Goal: Task Accomplishment & Management: Manage account settings

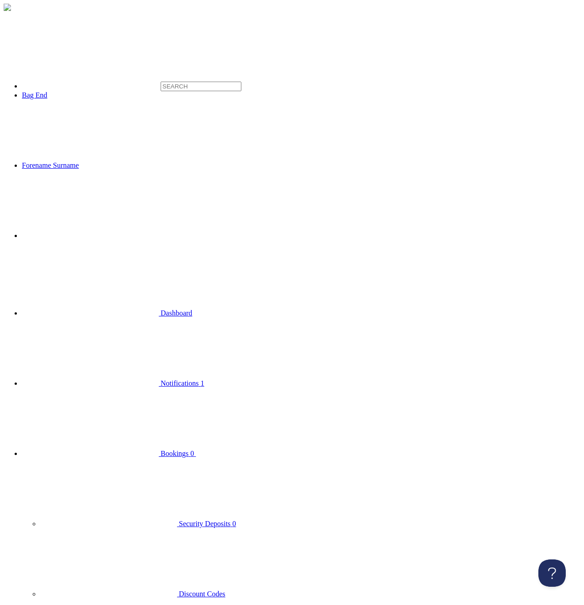
click option "All" at bounding box center [0, 0] width 0 height 0
select select "read"
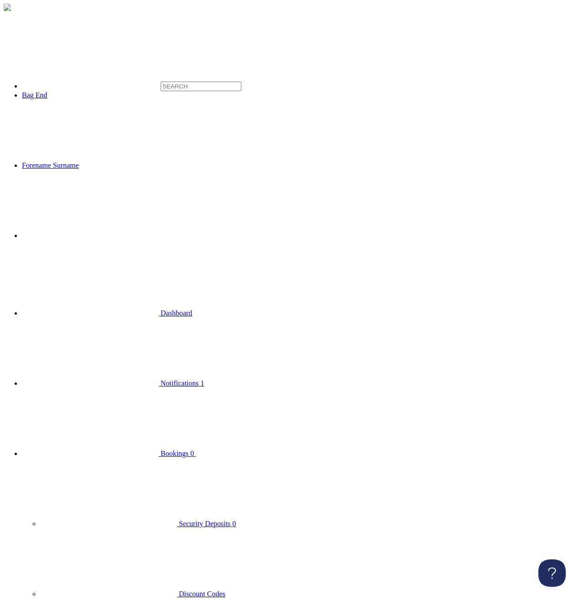
click option "Read" at bounding box center [0, 0] width 0 height 0
select select
click option "All" at bounding box center [0, 0] width 0 height 0
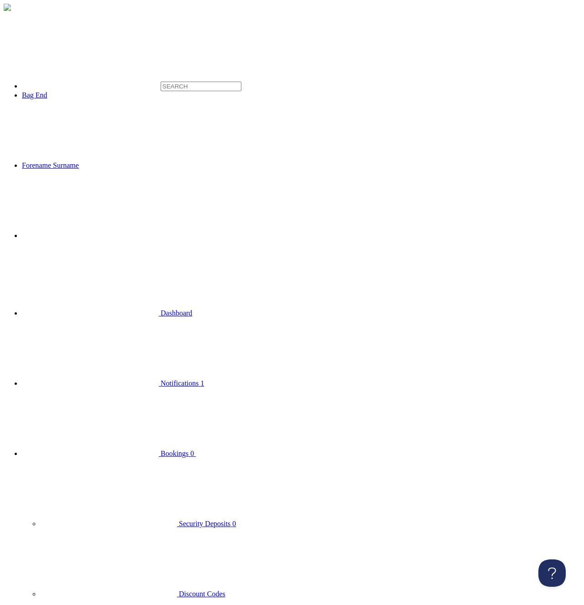
type input "a"
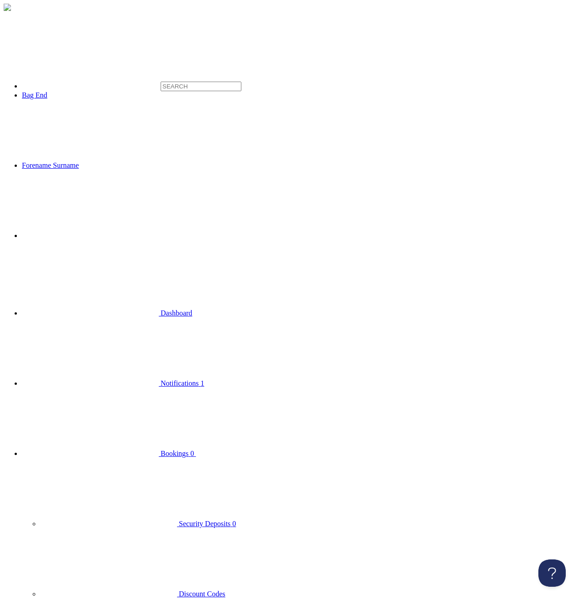
type input "adsfasdf"
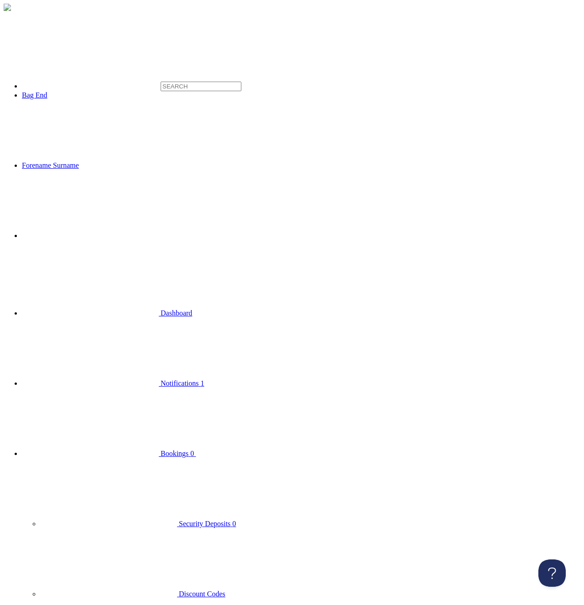
type input "a"
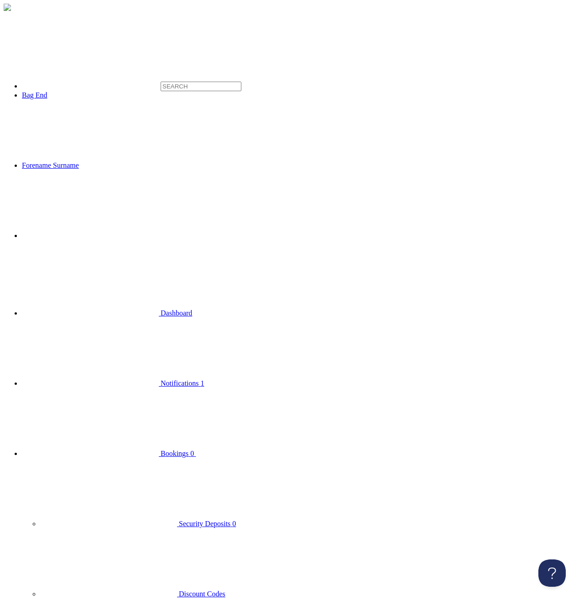
type input "adsfasdaf"
type input "adsfasdaffff"
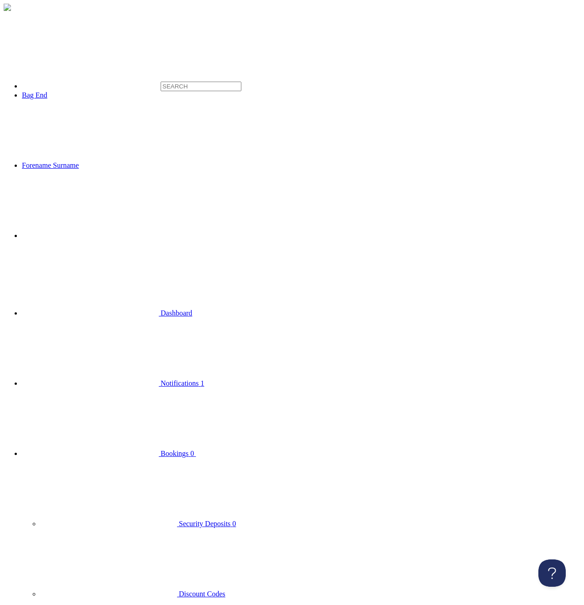
type input "adsfads"
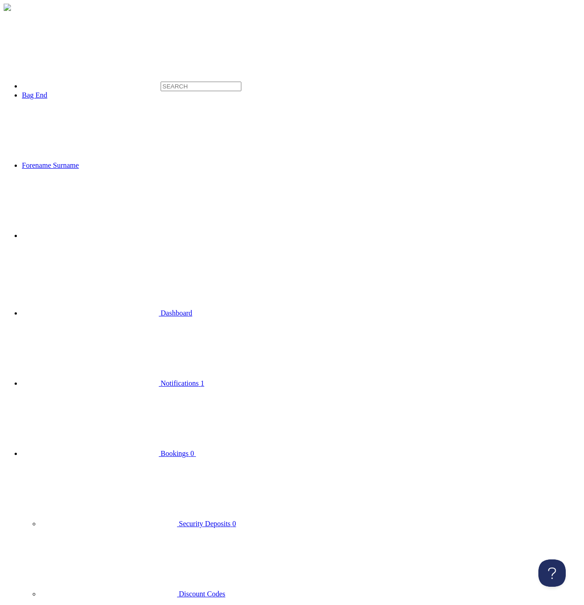
select select
click option "All" at bounding box center [0, 0] width 0 height 0
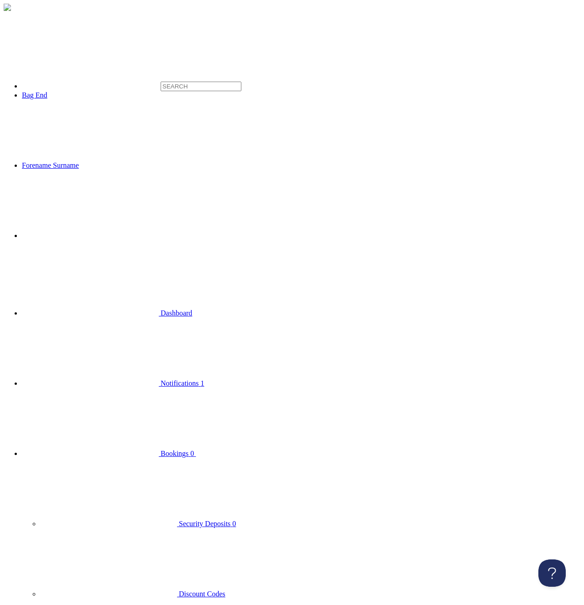
click option "All" at bounding box center [0, 0] width 0 height 0
select select "unread"
click option "Unread" at bounding box center [0, 0] width 0 height 0
select select "read"
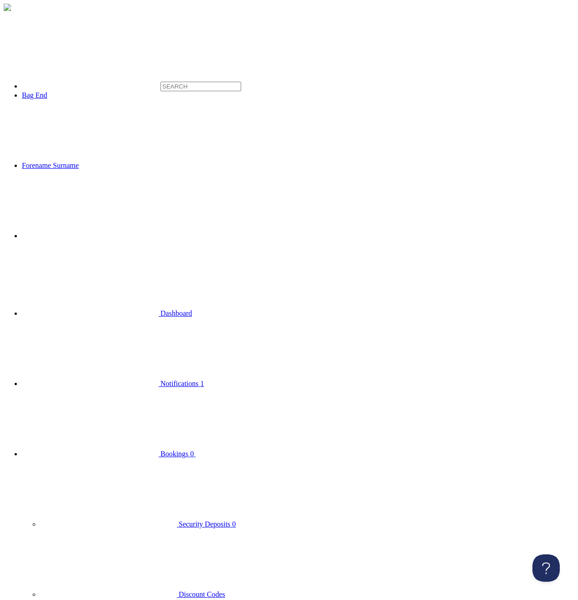
click option "Read" at bounding box center [0, 0] width 0 height 0
select select "read"
click option "All" at bounding box center [0, 0] width 0 height 0
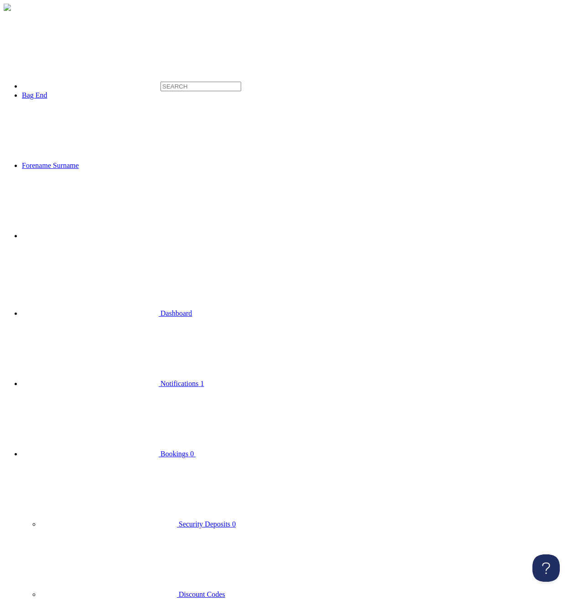
click option "Unread" at bounding box center [0, 0] width 0 height 0
select select "read"
click option "Read" at bounding box center [0, 0] width 0 height 0
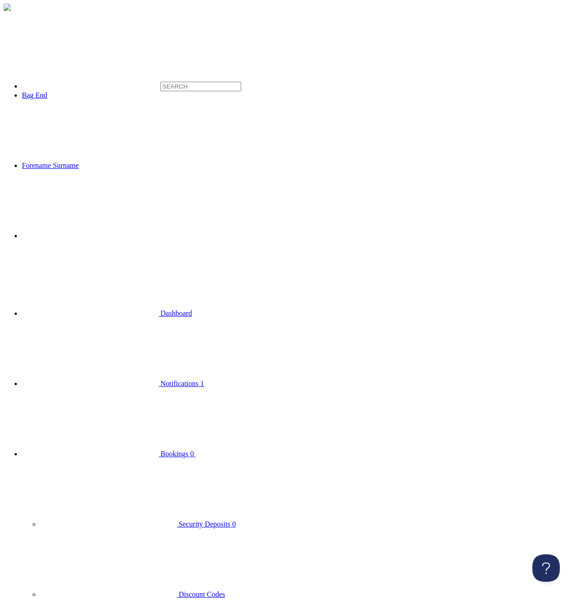
select select
click option "All" at bounding box center [0, 0] width 0 height 0
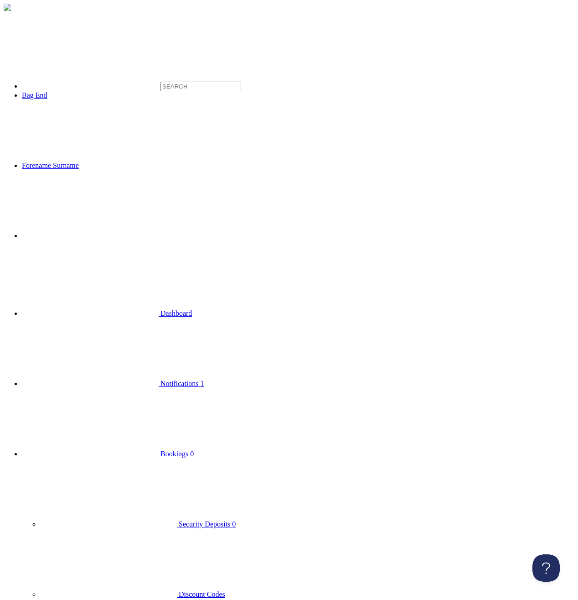
select select
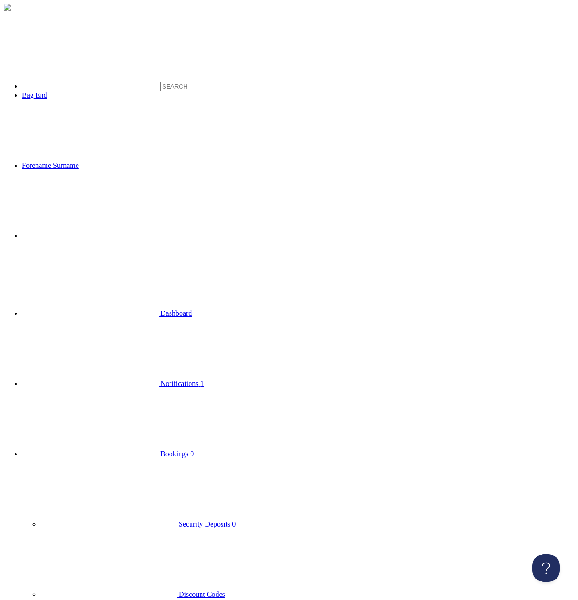
click at [161, 380] on span "Notifications" at bounding box center [180, 384] width 38 height 8
click at [249, 91] on li "Bag End" at bounding box center [301, 95] width 558 height 8
select select
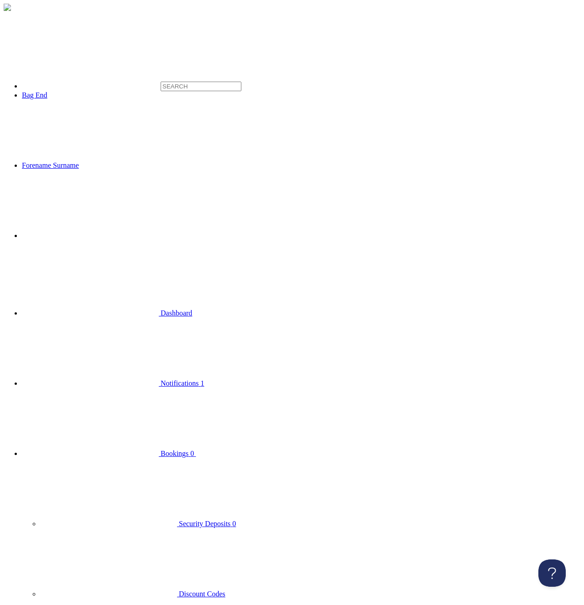
select select
click option "All" at bounding box center [0, 0] width 0 height 0
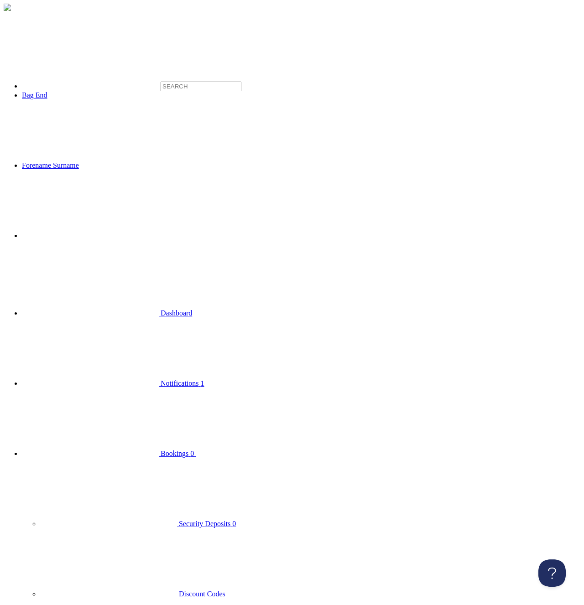
type input "dfd"
select select
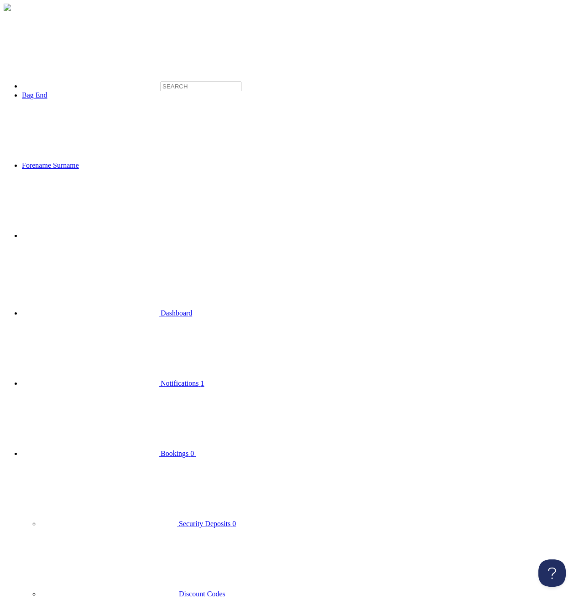
click option "All" at bounding box center [0, 0] width 0 height 0
type input "dfd"
select select
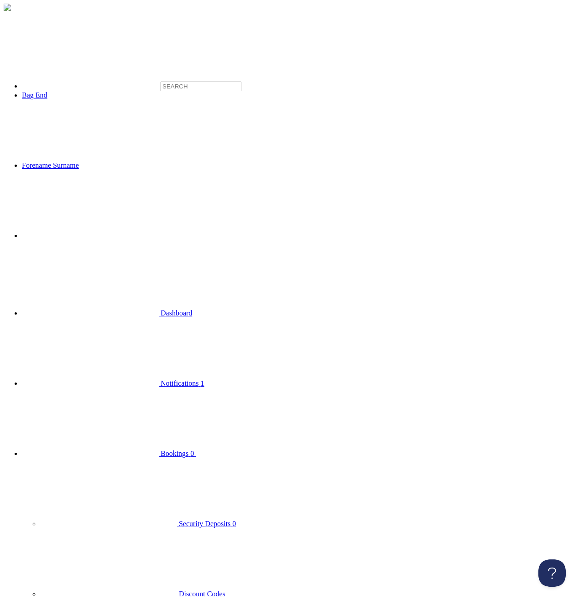
type input "dfdf"
type input "dfdff"
type input "dfdfff"
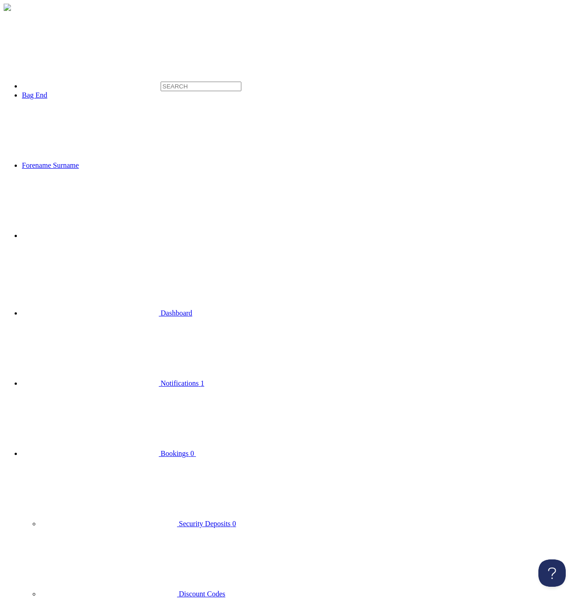
type input "dfdfffff"
type input "dfdffffff"
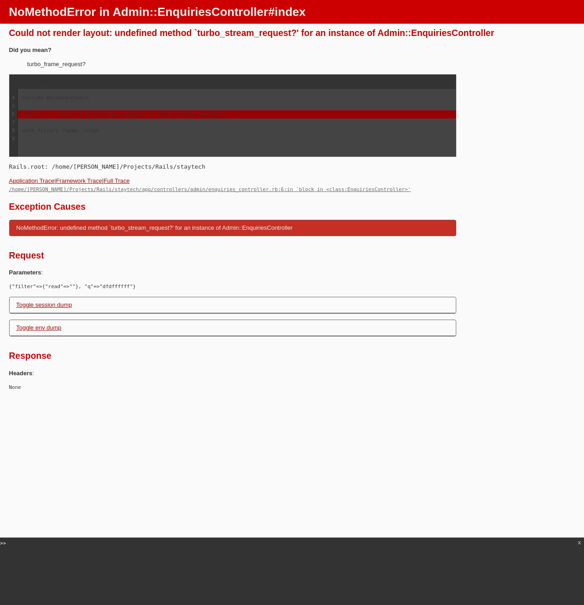
drag, startPoint x: 400, startPoint y: 478, endPoint x: 394, endPoint y: 473, distance: 7.7
click at [394, 397] on html "NoMethodError in Admin::EnquiriesController#index Could not render layout: unde…" at bounding box center [292, 198] width 584 height 397
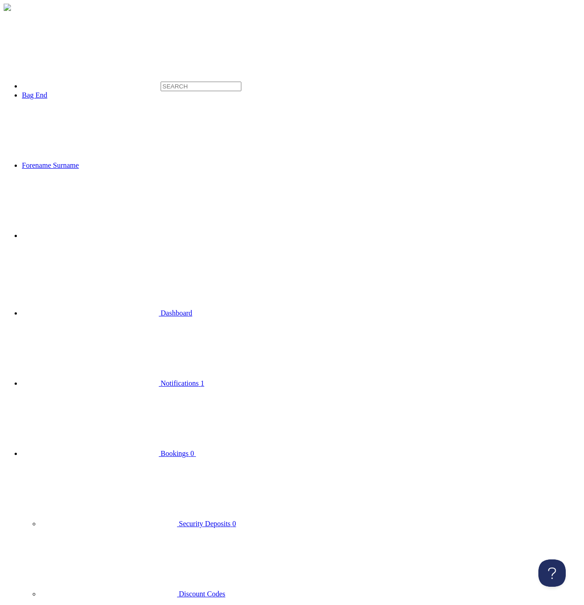
type input "dfdfffffff"
type input "dfdffffffff"
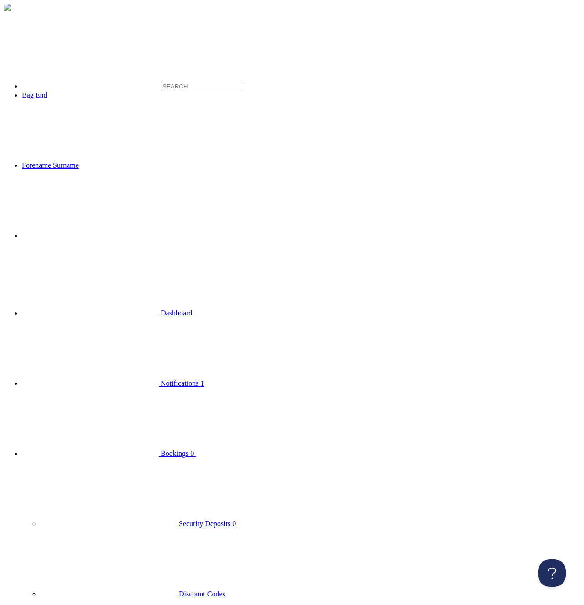
type input "dfdffffffffff"
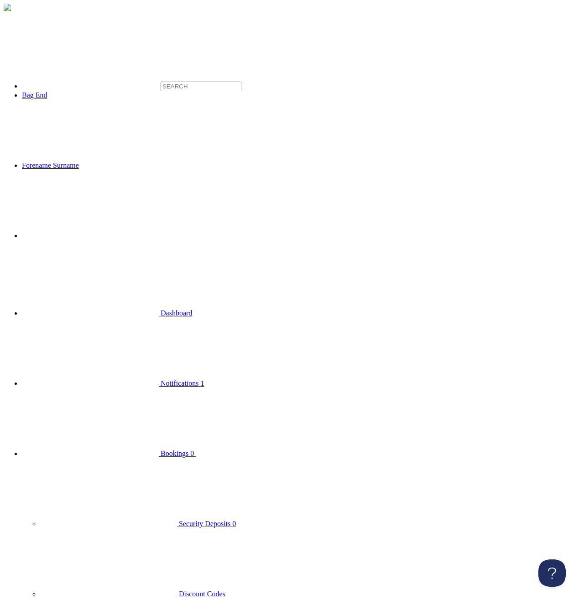
type input "dfdfffffffffff"
type input "dfdfffffffffffEE"
drag, startPoint x: 292, startPoint y: 67, endPoint x: 291, endPoint y: 72, distance: 5.1
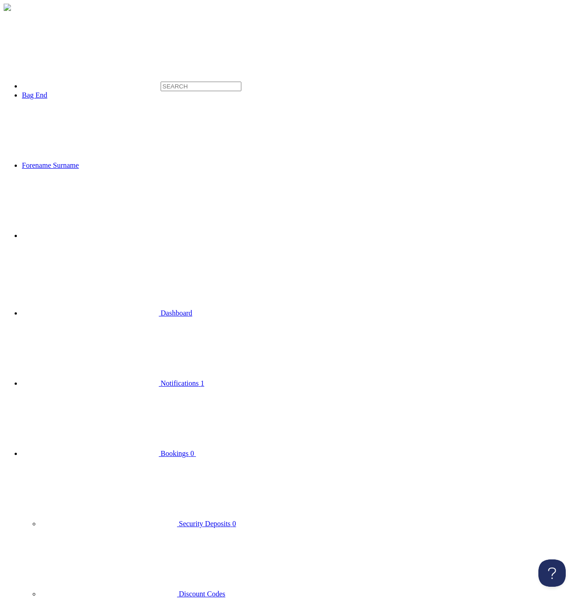
type input "rrdfdfffffffffffEE"
type input "rdfdfffffffffffEEff"
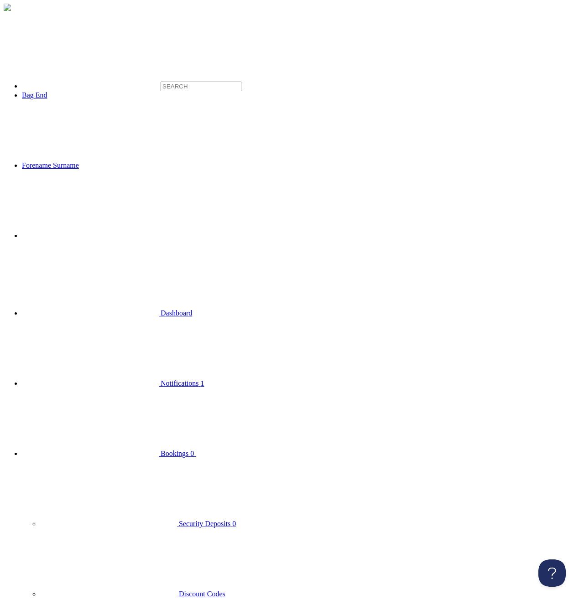
type input "rdfdfffffffffffEEffdd"
type input "rdfdfffffffffffEEffff"
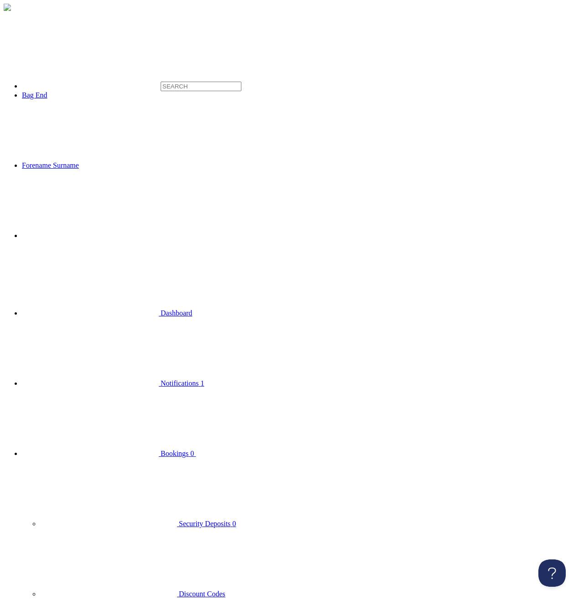
type input "rdfdfffffffffffEEffff"
drag, startPoint x: 151, startPoint y: 176, endPoint x: 128, endPoint y: 168, distance: 24.5
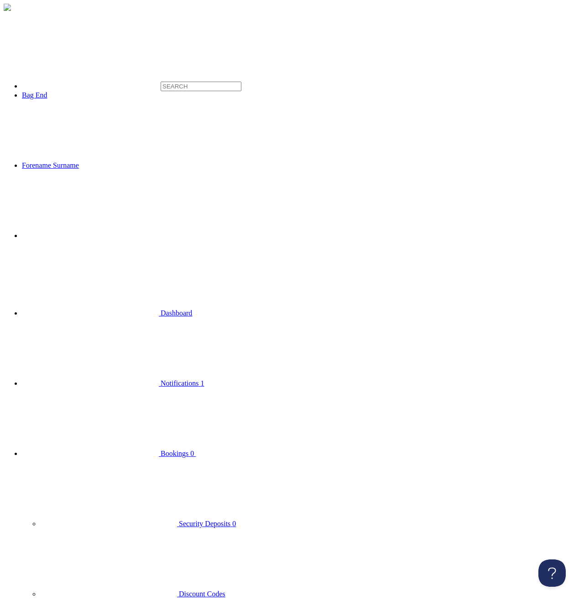
type input "ff"
select select
click option "All" at bounding box center [0, 0] width 0 height 0
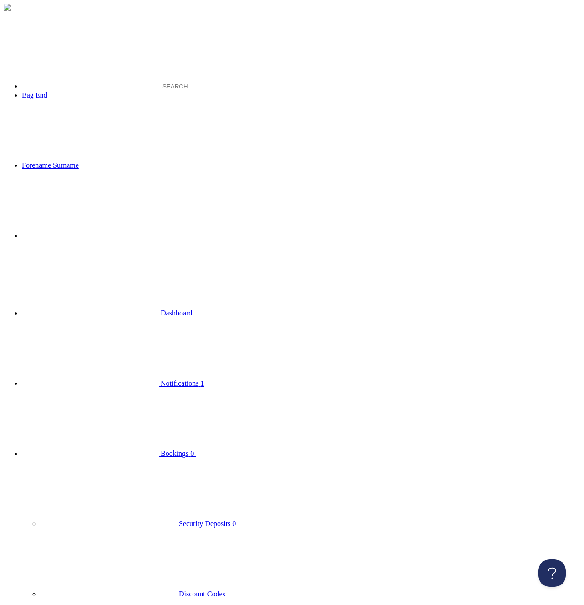
type input "ffff"
drag, startPoint x: 258, startPoint y: 167, endPoint x: 194, endPoint y: 104, distance: 90.0
drag, startPoint x: 122, startPoint y: 73, endPoint x: 8, endPoint y: 50, distance: 116.7
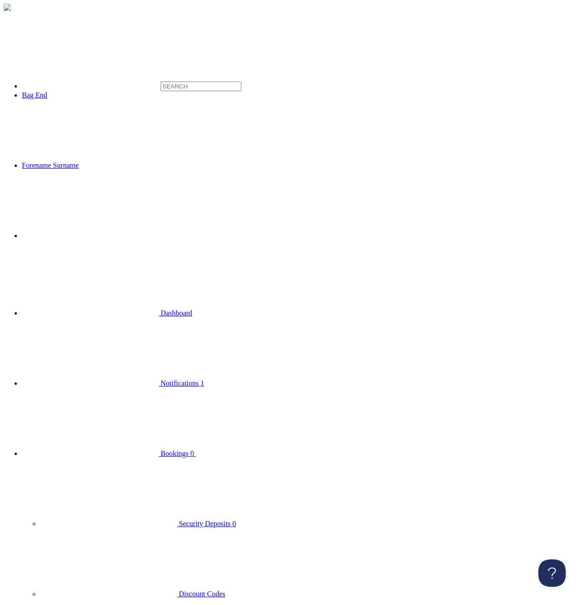
drag, startPoint x: 229, startPoint y: 196, endPoint x: 180, endPoint y: 156, distance: 63.0
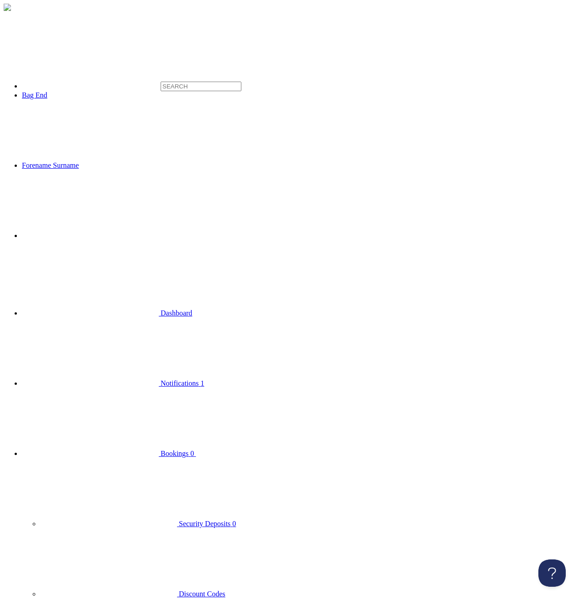
type input "FFGG"
type input "FFGGFF"
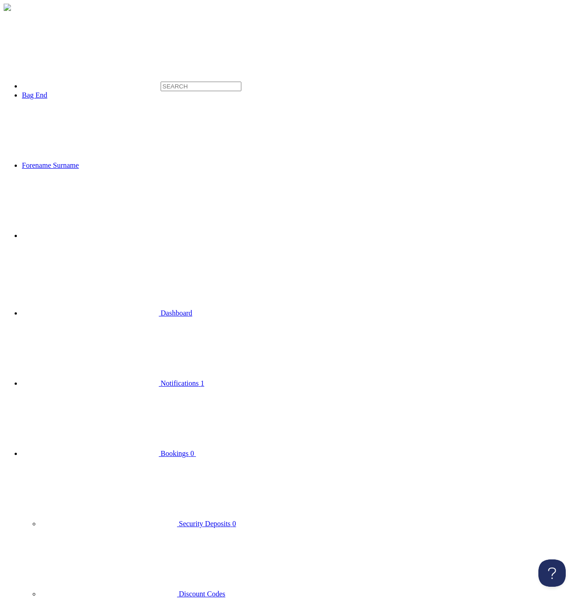
type input "FFff"
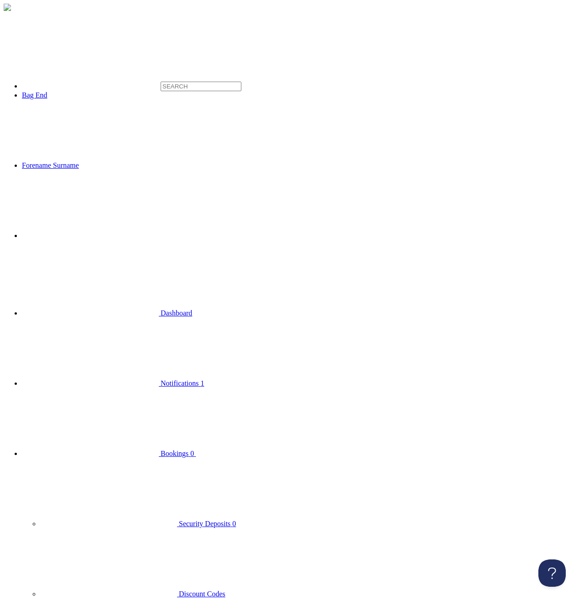
click option "All" at bounding box center [0, 0] width 0 height 0
click option "Read" at bounding box center [0, 0] width 0 height 0
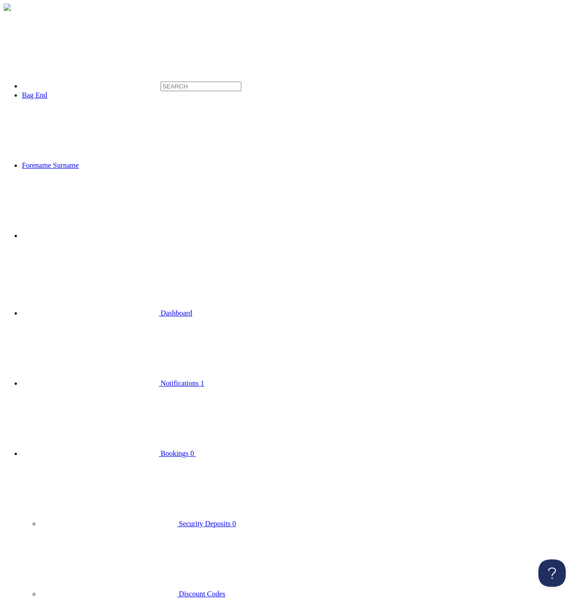
select select "unread"
click option "Unread" at bounding box center [0, 0] width 0 height 0
select select
click option "All" at bounding box center [0, 0] width 0 height 0
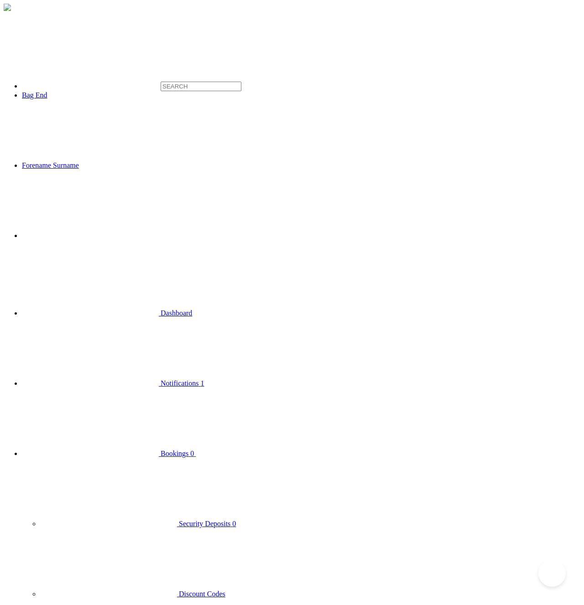
type input "asdaf"
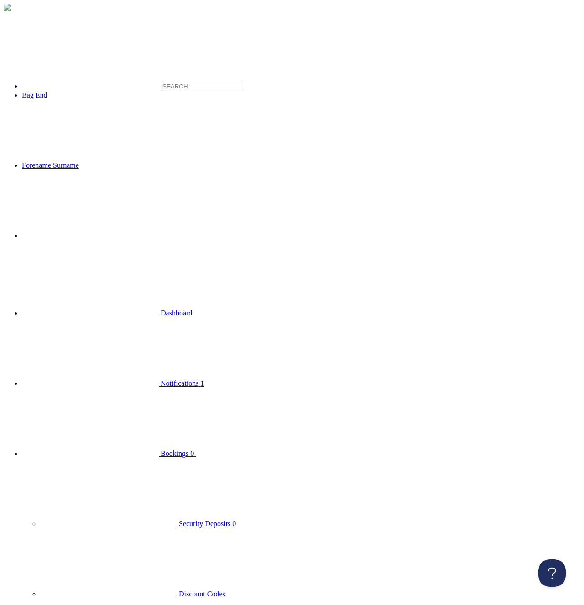
type input "asdafff"
select select "read"
click option "All" at bounding box center [0, 0] width 0 height 0
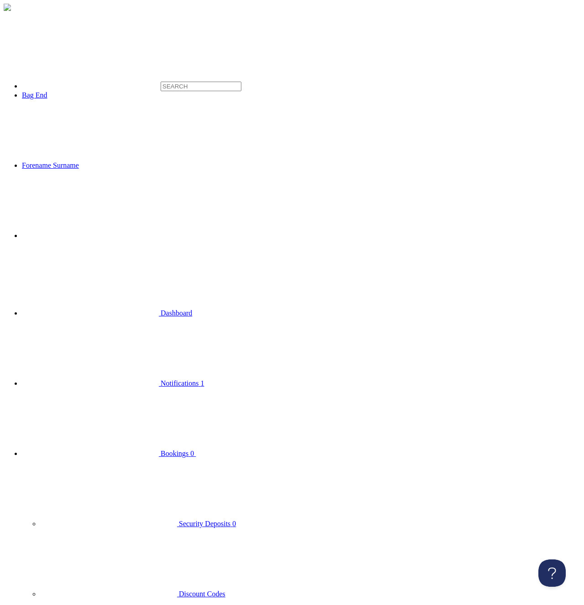
select select "unread"
click option "Unread" at bounding box center [0, 0] width 0 height 0
select select
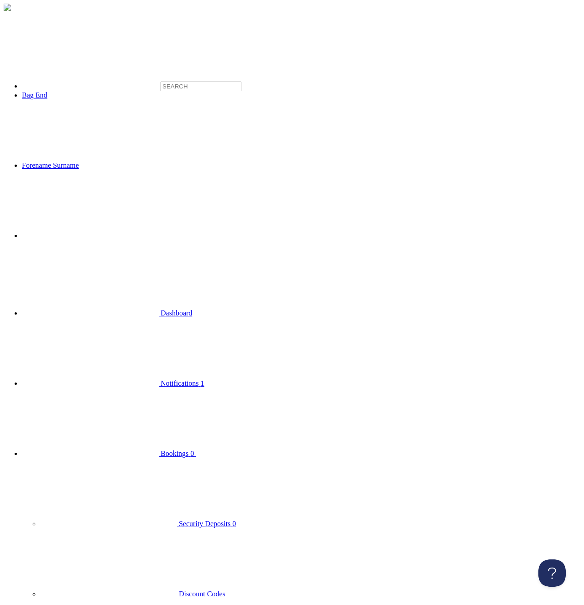
click option "All" at bounding box center [0, 0] width 0 height 0
select select "read"
type input "asdafff"
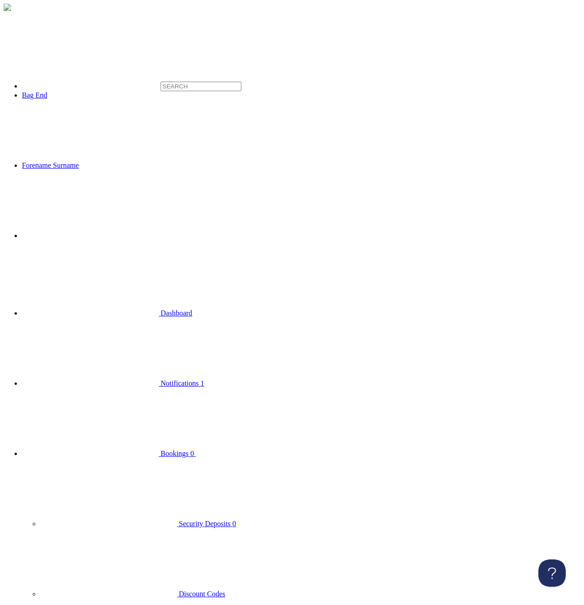
type input "asdafff"
select select
click option "All" at bounding box center [0, 0] width 0 height 0
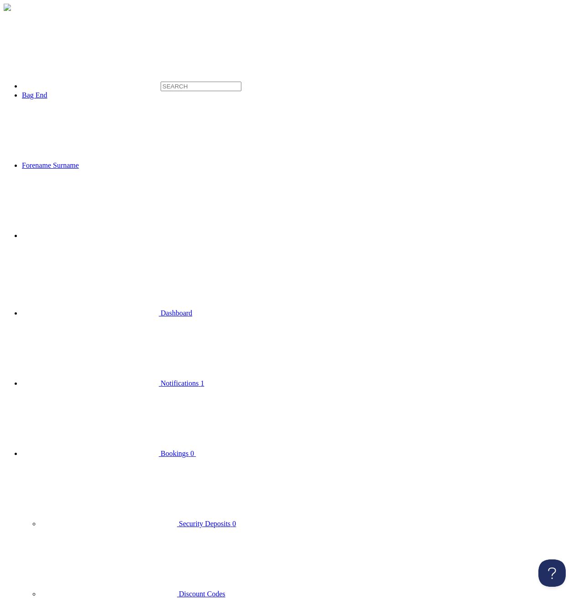
drag, startPoint x: 75, startPoint y: 71, endPoint x: 2, endPoint y: 67, distance: 73.6
type input "f"
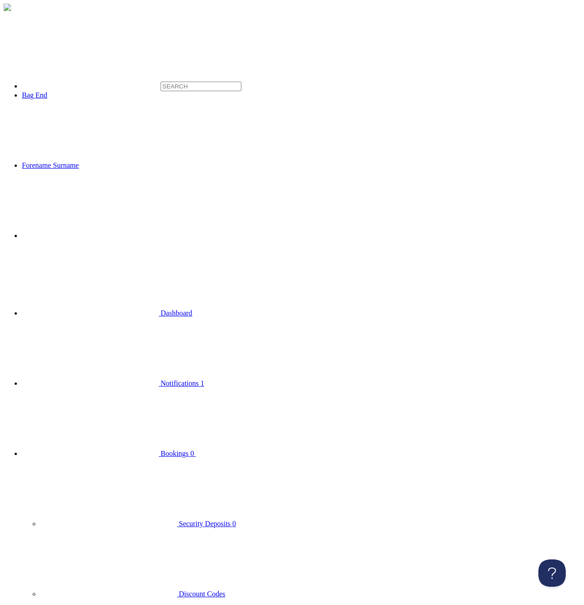
type input "a"
select select "read"
click option "Read" at bounding box center [0, 0] width 0 height 0
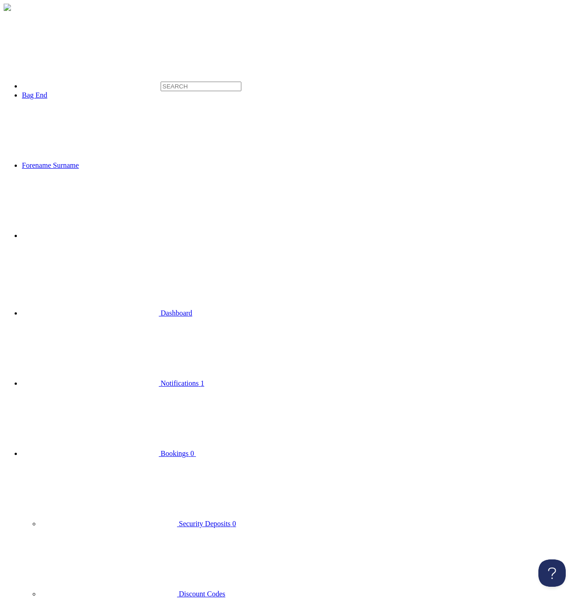
type input "d"
type input "adfasdf"
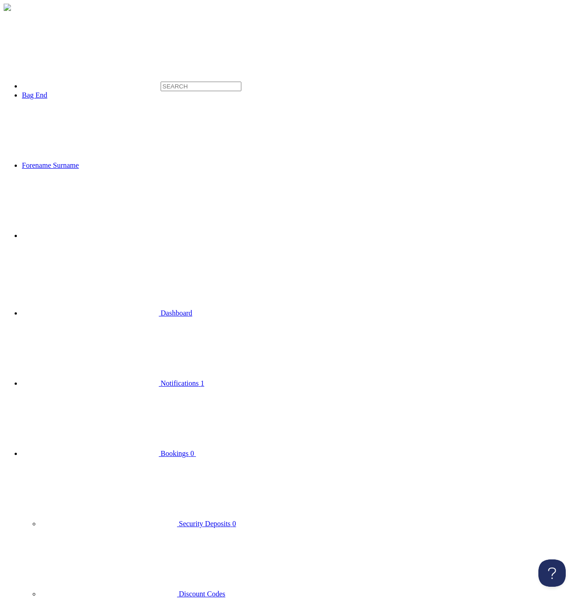
type input "asdf"
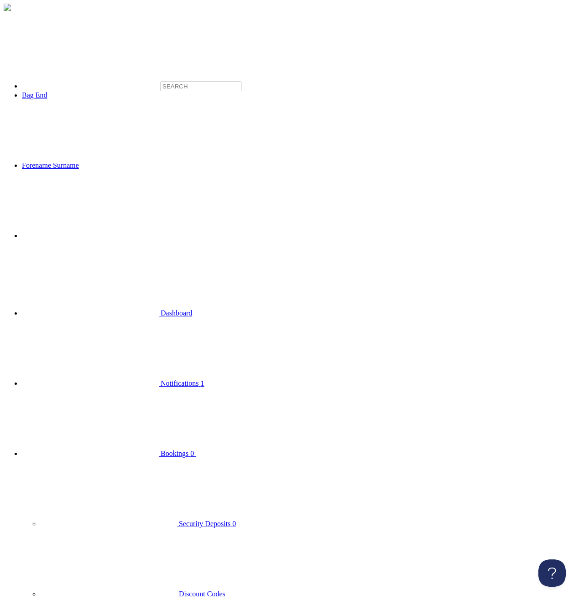
type input "asdffff"
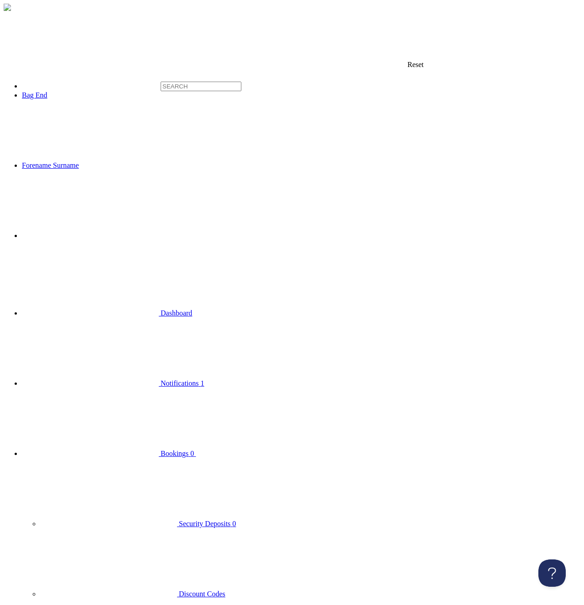
type input "adsfasdfaff"
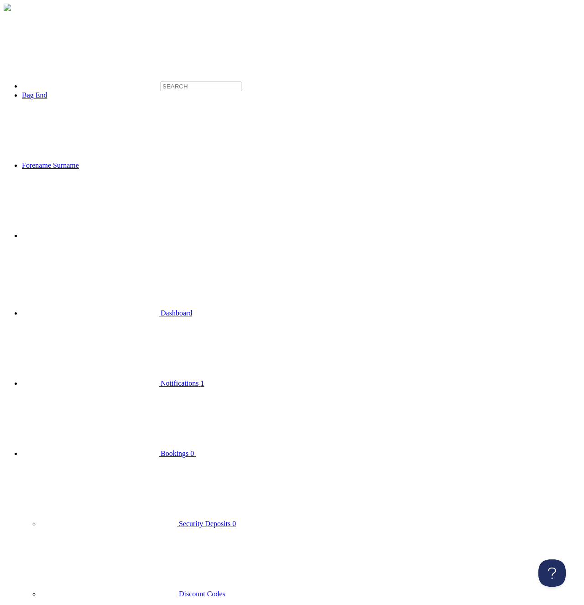
type input "a"
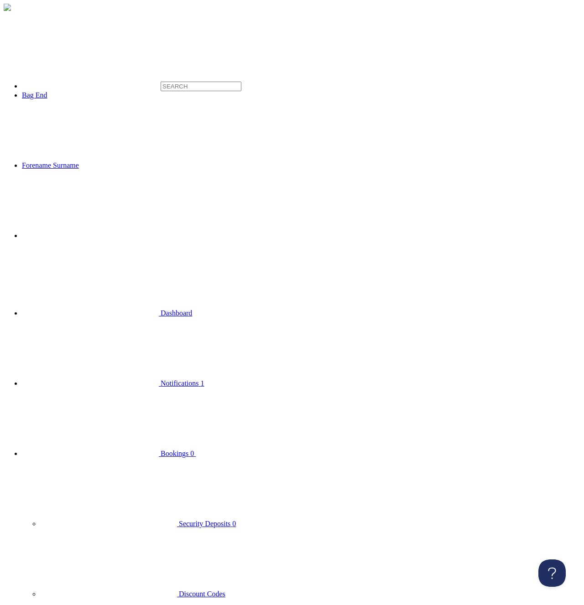
type input "addfdfdfffffasdfasdffffdfdf"
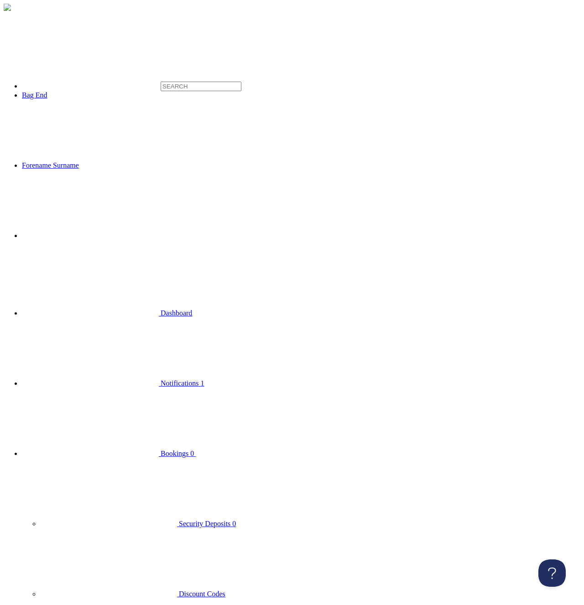
type input "asdfasdf"
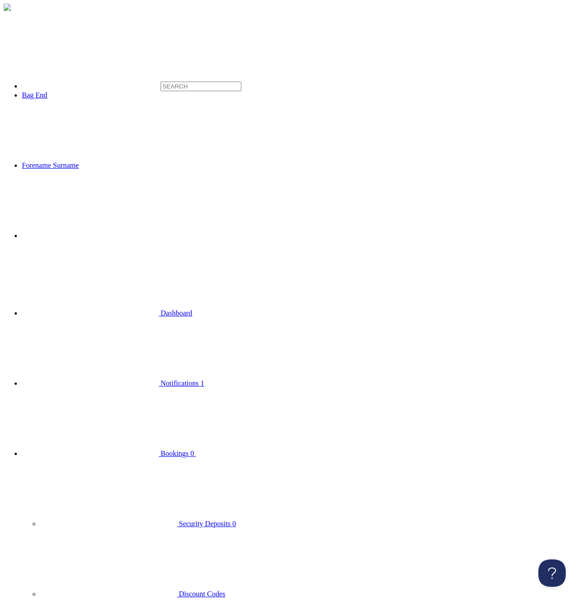
type input "asdfasadf"
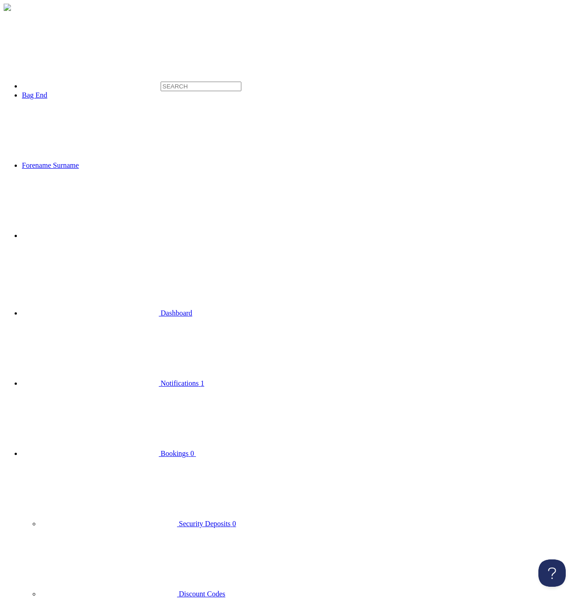
type input "asdf"
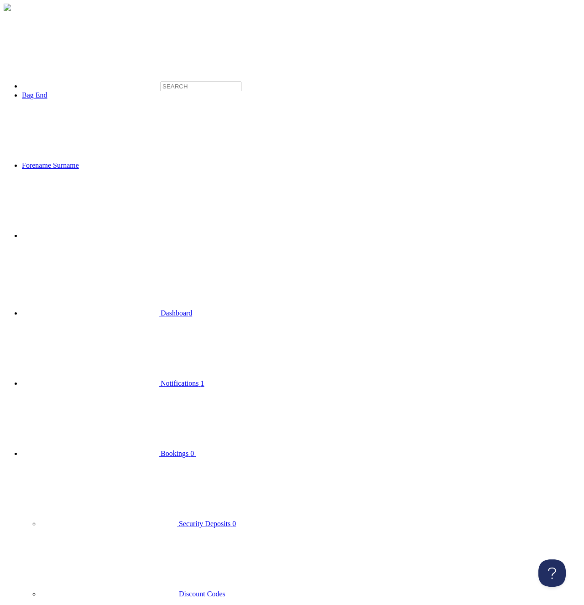
type input "asdfasdf"
select select
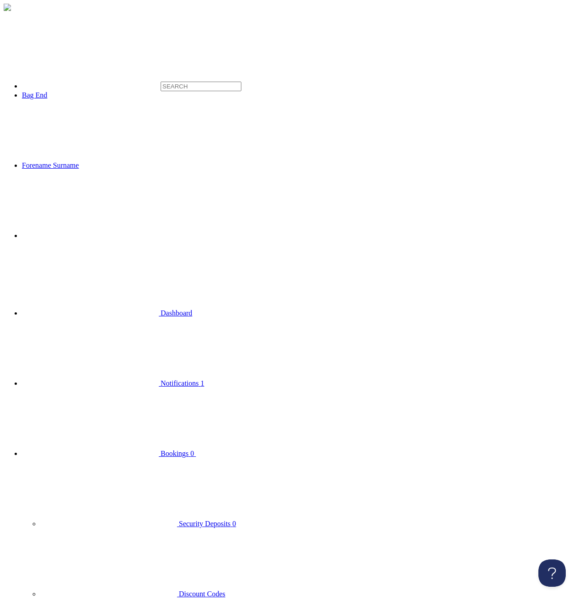
click option "All" at bounding box center [0, 0] width 0 height 0
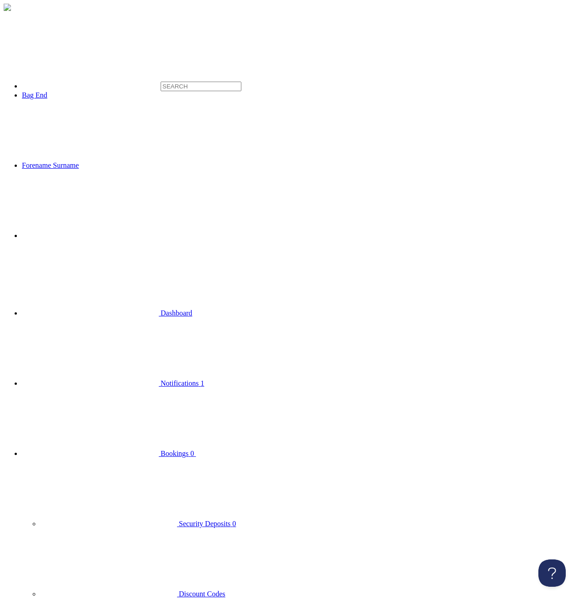
type input "adfs"
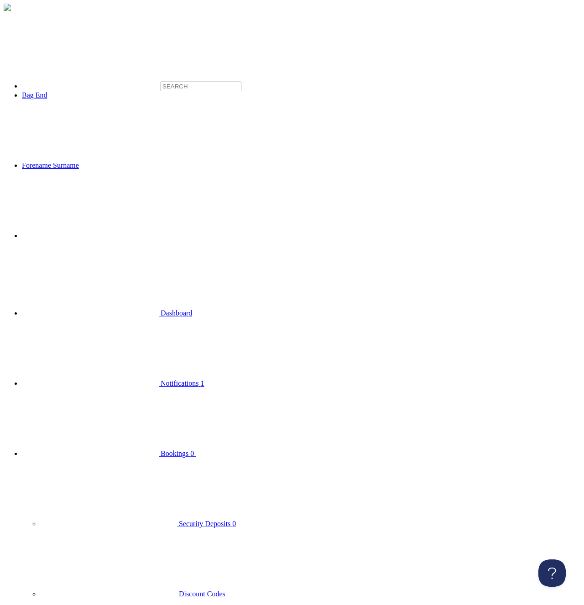
select select "read"
click option "Read" at bounding box center [0, 0] width 0 height 0
select select
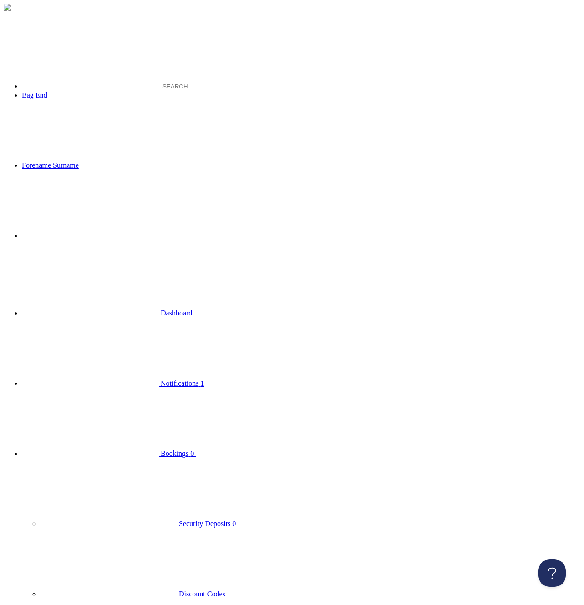
click option "All" at bounding box center [0, 0] width 0 height 0
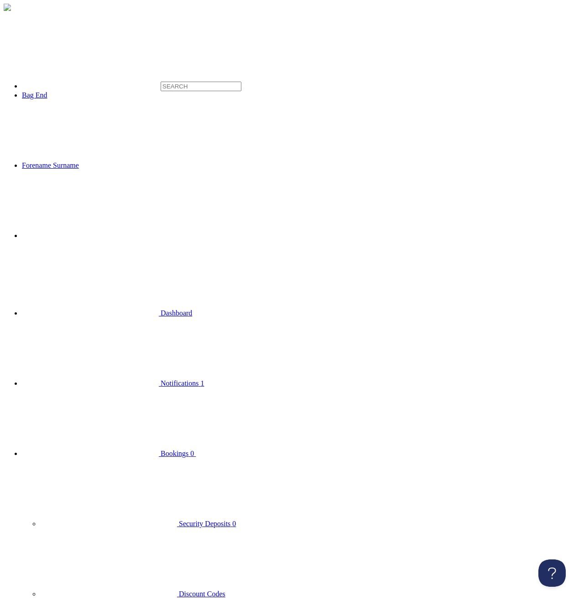
select select "read"
click option "Read" at bounding box center [0, 0] width 0 height 0
select select
click option "All" at bounding box center [0, 0] width 0 height 0
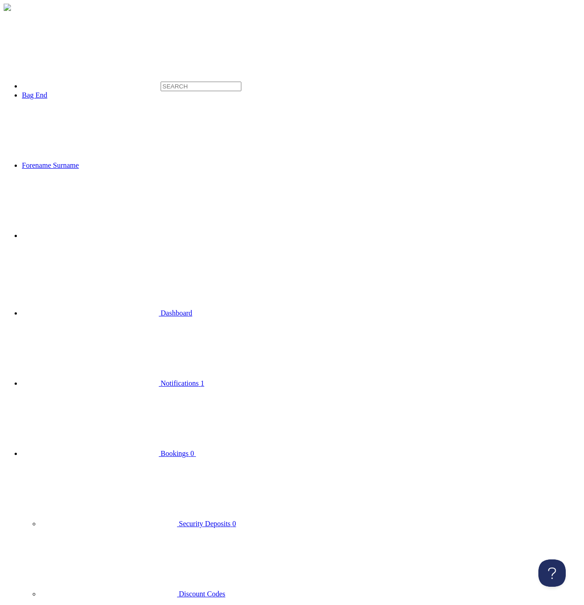
select select
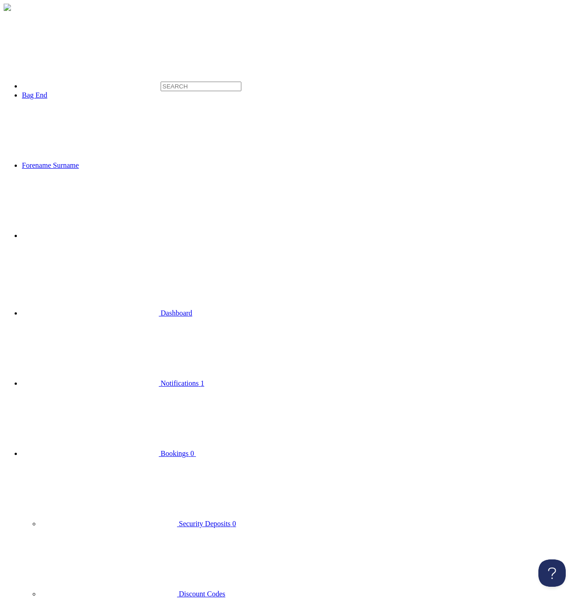
click option "All" at bounding box center [0, 0] width 0 height 0
select select
click option "All" at bounding box center [0, 0] width 0 height 0
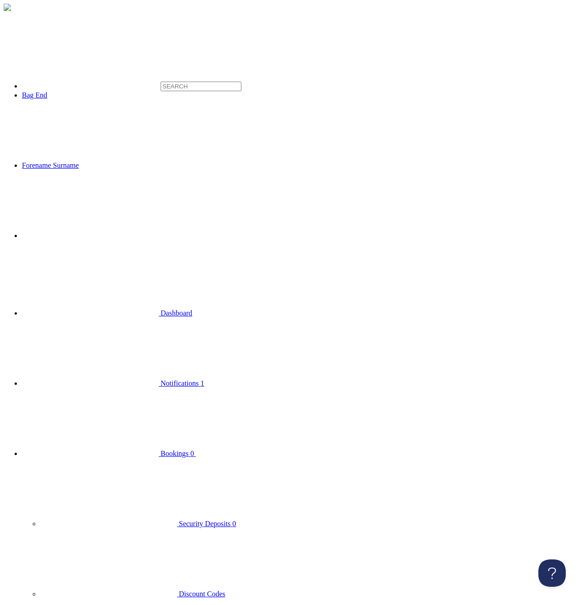
select select "spam"
click option "Spam" at bounding box center [0, 0] width 0 height 0
click option "All" at bounding box center [0, 0] width 0 height 0
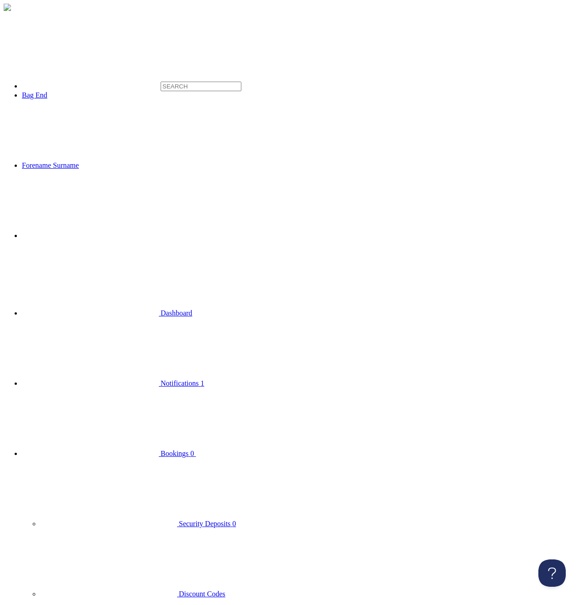
select select "spam"
click option "Spam" at bounding box center [0, 0] width 0 height 0
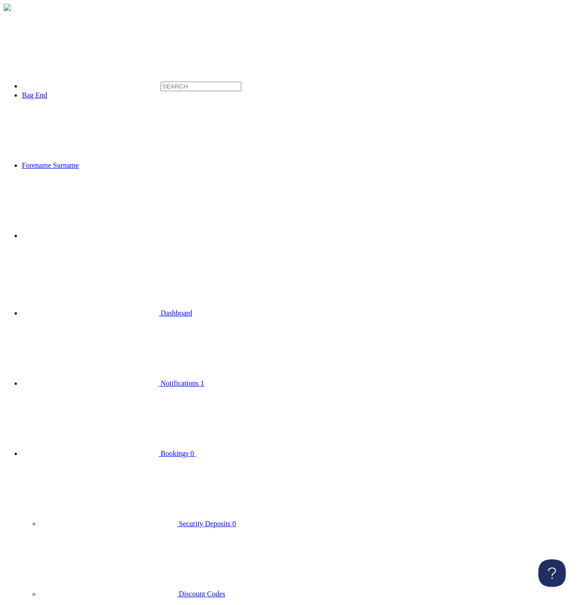
click option "All" at bounding box center [0, 0] width 0 height 0
select select "spam"
click option "Spam" at bounding box center [0, 0] width 0 height 0
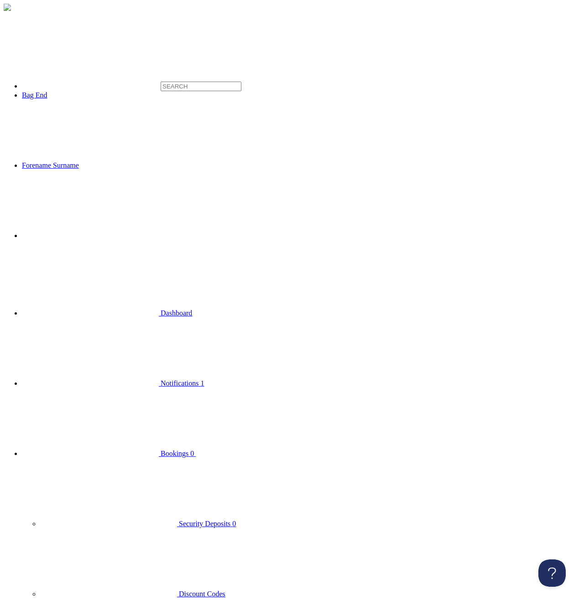
click option "All" at bounding box center [0, 0] width 0 height 0
select select "spam"
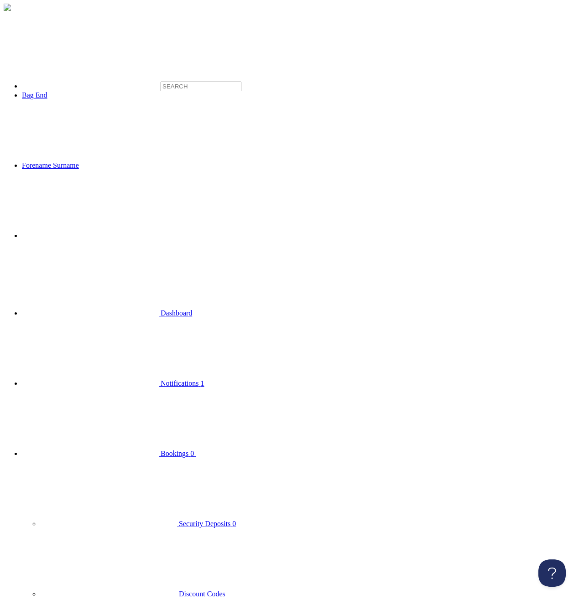
click option "Spam" at bounding box center [0, 0] width 0 height 0
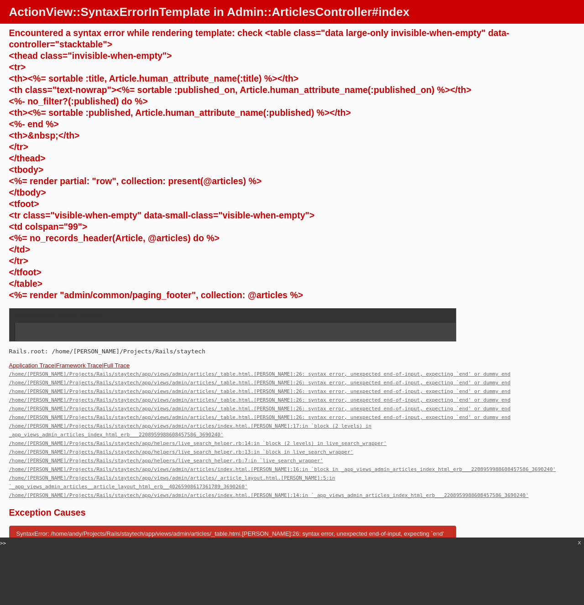
click at [558, 192] on div "Encountered a syntax error while rendering template: check <table class="data l…" at bounding box center [292, 164] width 566 height 274
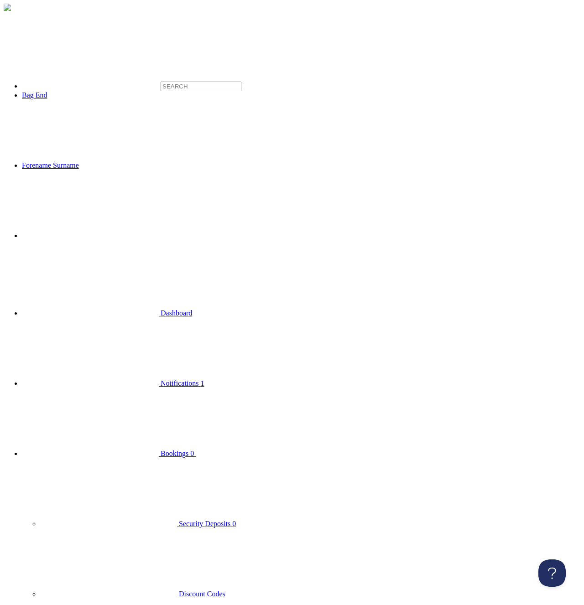
type input "a"
type input "asdfsdf"
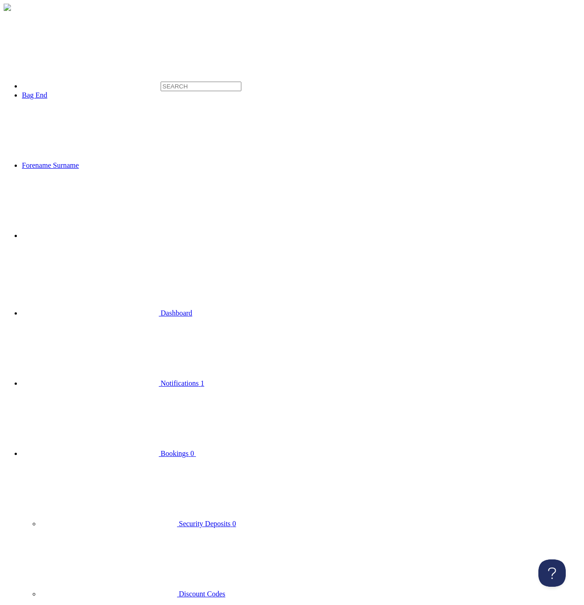
type input "asdfasdf"
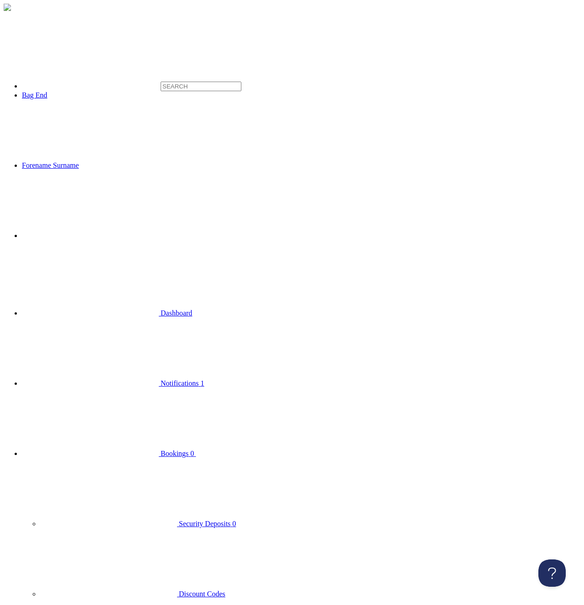
click at [161, 450] on span "Bookings" at bounding box center [175, 454] width 28 height 8
type input "asdfasdf"
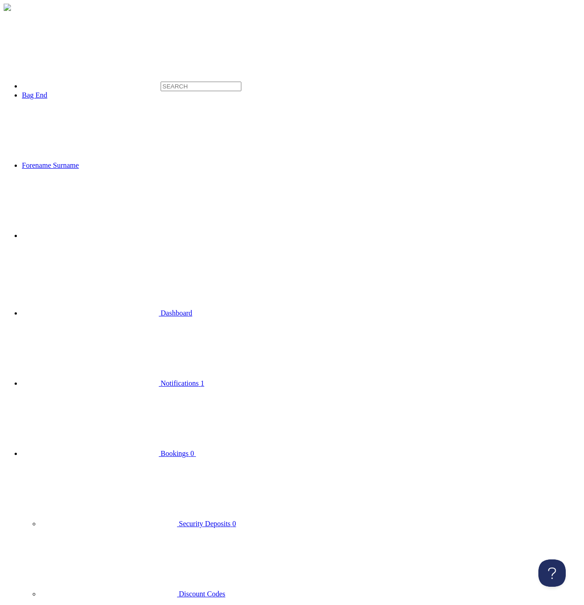
select select "1"
click option "From: This Website" at bounding box center [0, 0] width 0 height 0
select select
click option "From: All Sites" at bounding box center [0, 0] width 0 height 0
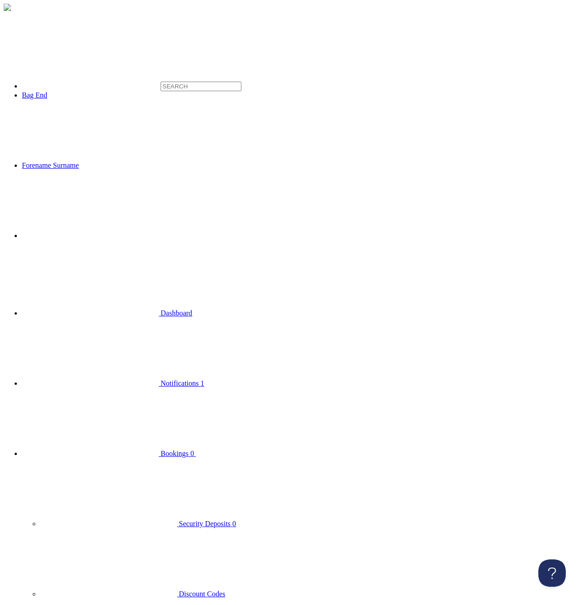
type input "a"
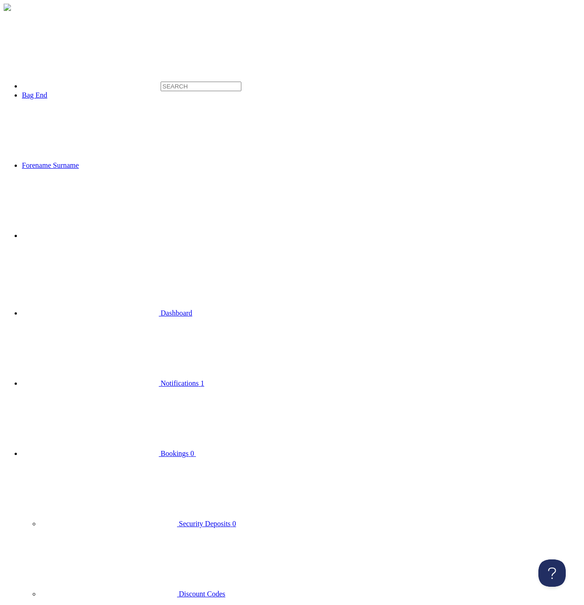
type input "a"
drag, startPoint x: 119, startPoint y: 65, endPoint x: 106, endPoint y: 68, distance: 12.6
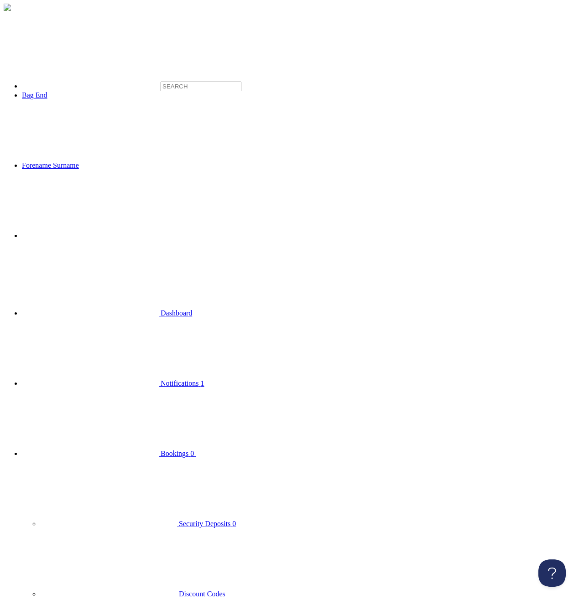
click at [196, 388] on icon at bounding box center [264, 422] width 137 height 68
click at [179, 590] on span "Discount Codes" at bounding box center [202, 594] width 47 height 8
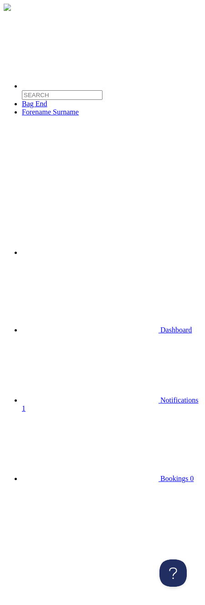
type input "adsfasdf"
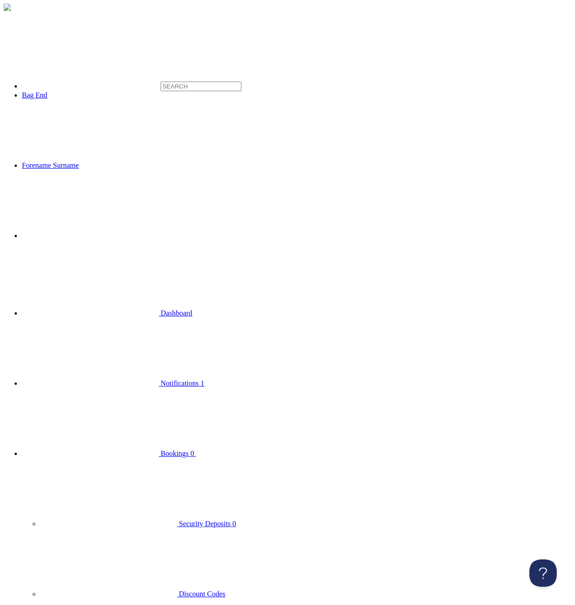
click at [179, 590] on span "Discount Codes" at bounding box center [202, 594] width 47 height 8
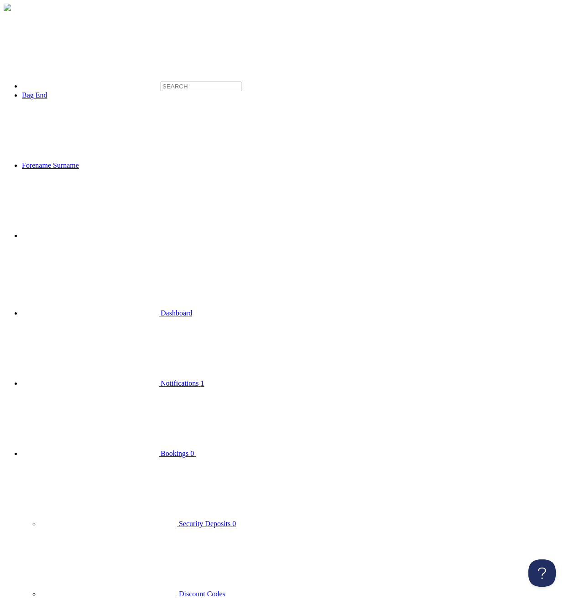
type input "dasfadfaadsf"
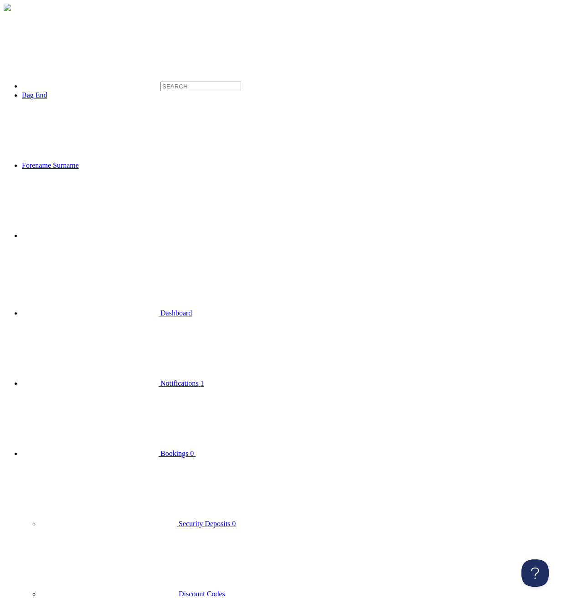
click at [196, 388] on icon at bounding box center [264, 422] width 137 height 68
click at [179, 590] on span "Discount Codes" at bounding box center [202, 594] width 47 height 8
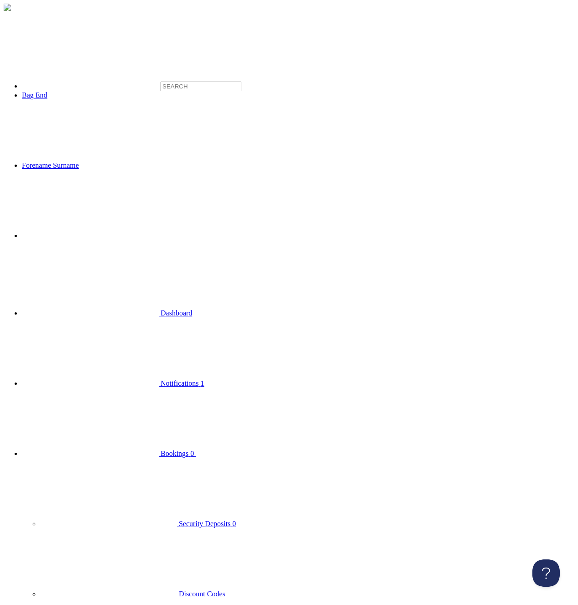
drag, startPoint x: 240, startPoint y: 237, endPoint x: 390, endPoint y: 167, distance: 165.3
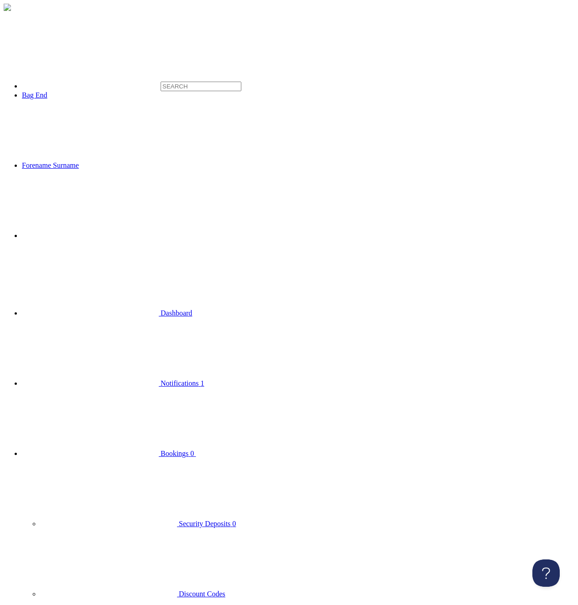
type input "a"
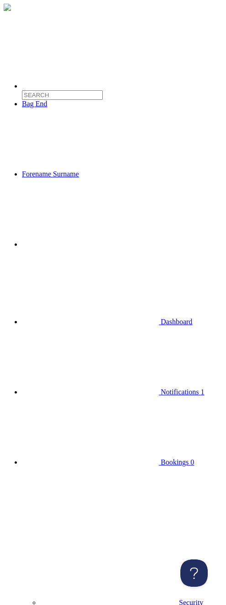
drag, startPoint x: 56, startPoint y: 225, endPoint x: 131, endPoint y: 39, distance: 200.6
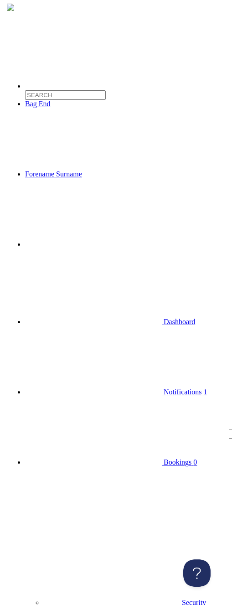
scroll to position [10, 0]
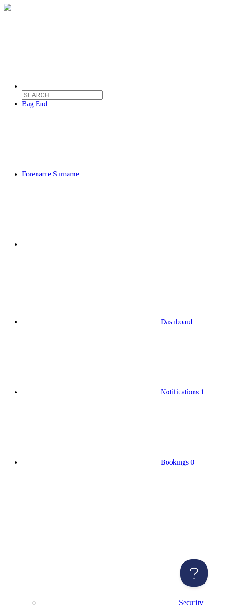
select select
click option "All" at bounding box center [0, 0] width 0 height 0
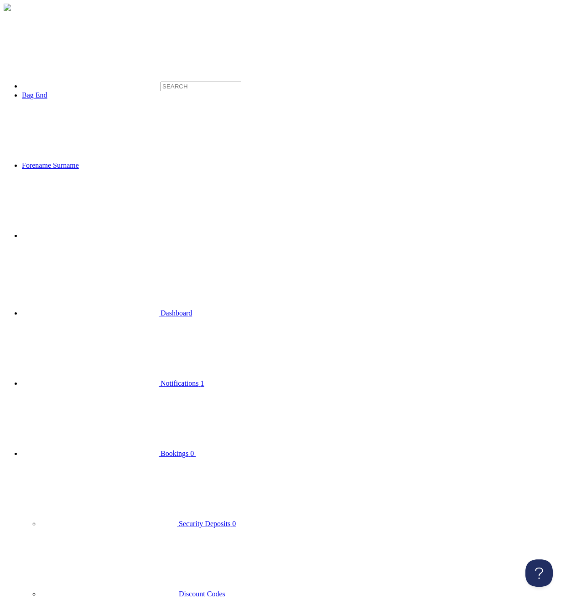
type input "a"
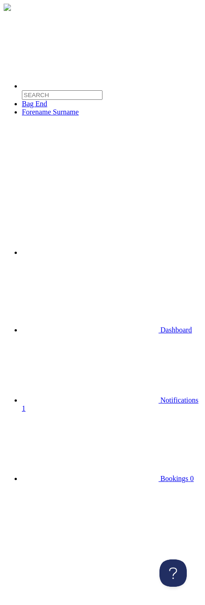
scroll to position [291, 0]
type input "asdafasdf"
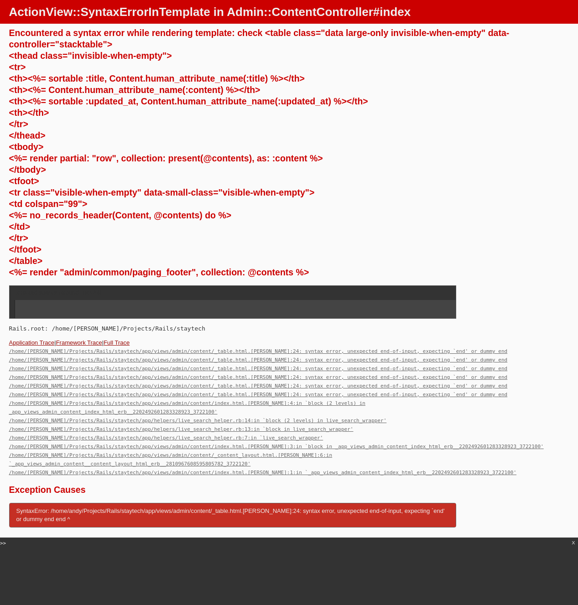
click at [205, 118] on div "Encountered a syntax error while rendering template: check <table class="data l…" at bounding box center [289, 152] width 560 height 251
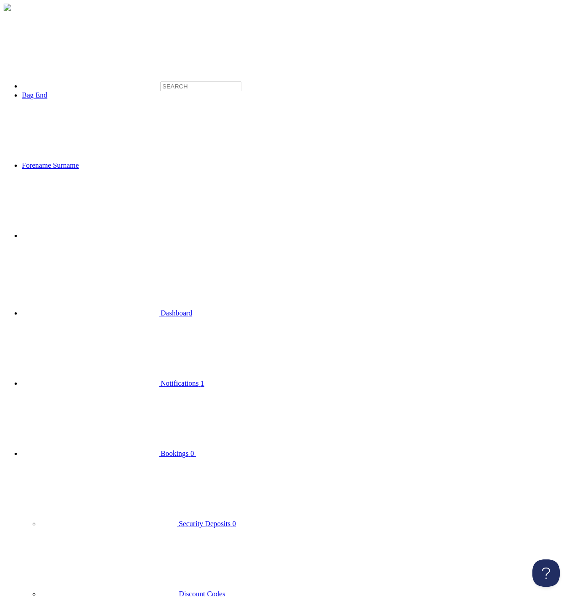
type input "a"
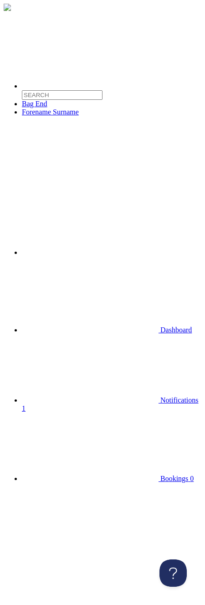
type input "adasf"
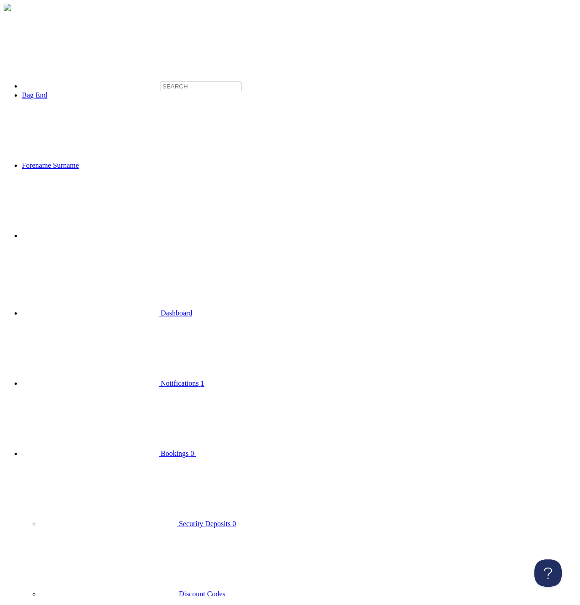
click at [161, 380] on span "Notifications" at bounding box center [180, 384] width 38 height 8
type input "asdfasdf"
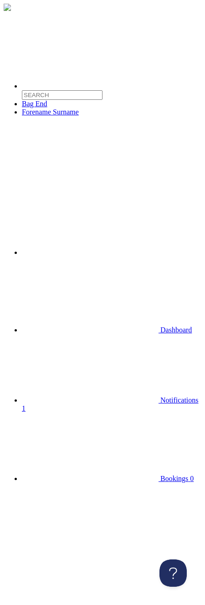
type input "asdfasdf"
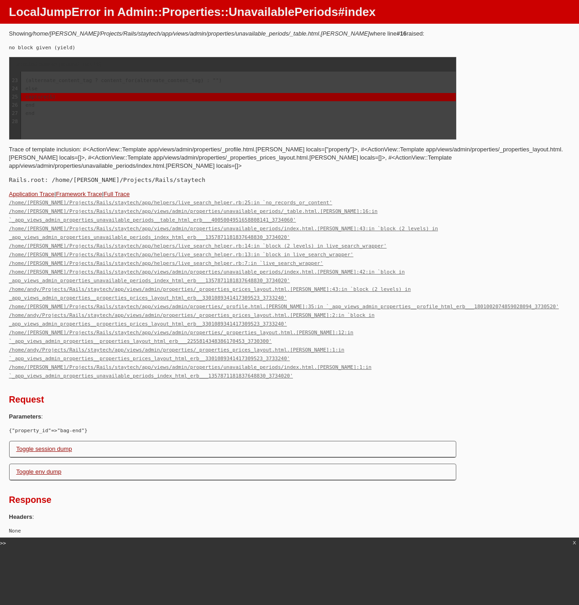
click at [484, 513] on p "Headers :" at bounding box center [289, 517] width 561 height 8
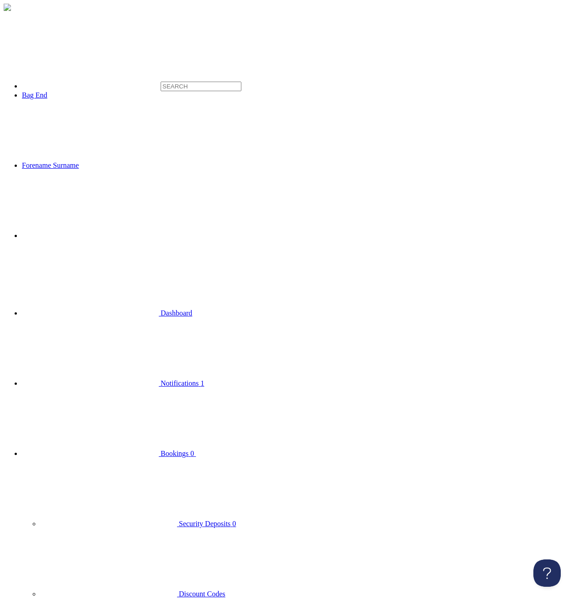
type input "a"
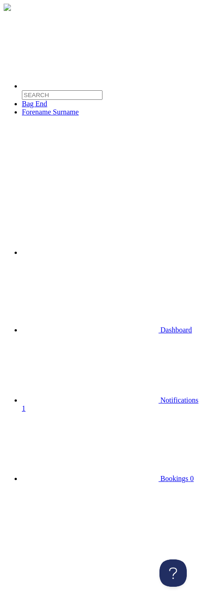
scroll to position [402, 0]
type input "asdfasdf"
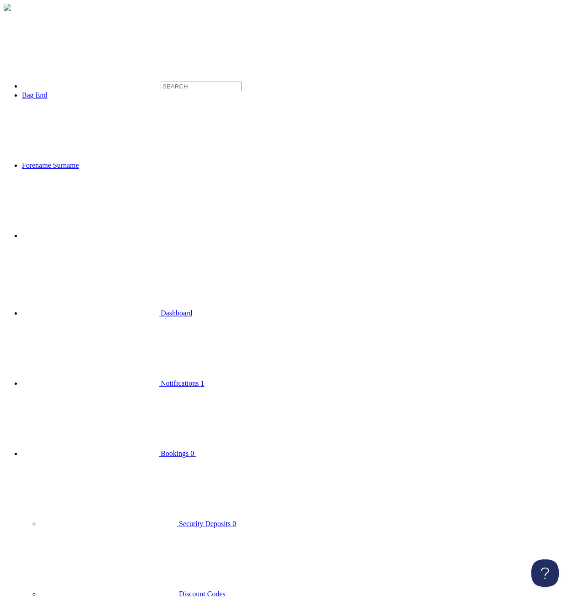
type input "asdfasdf"
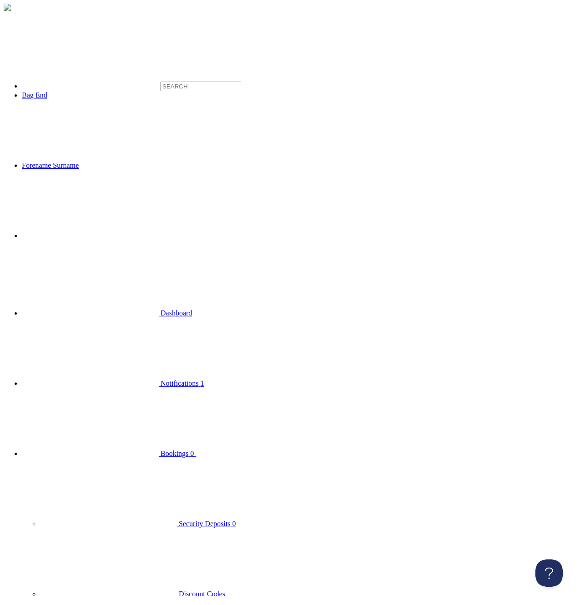
click at [161, 450] on span "Bookings" at bounding box center [175, 454] width 28 height 8
